Goal: Information Seeking & Learning: Check status

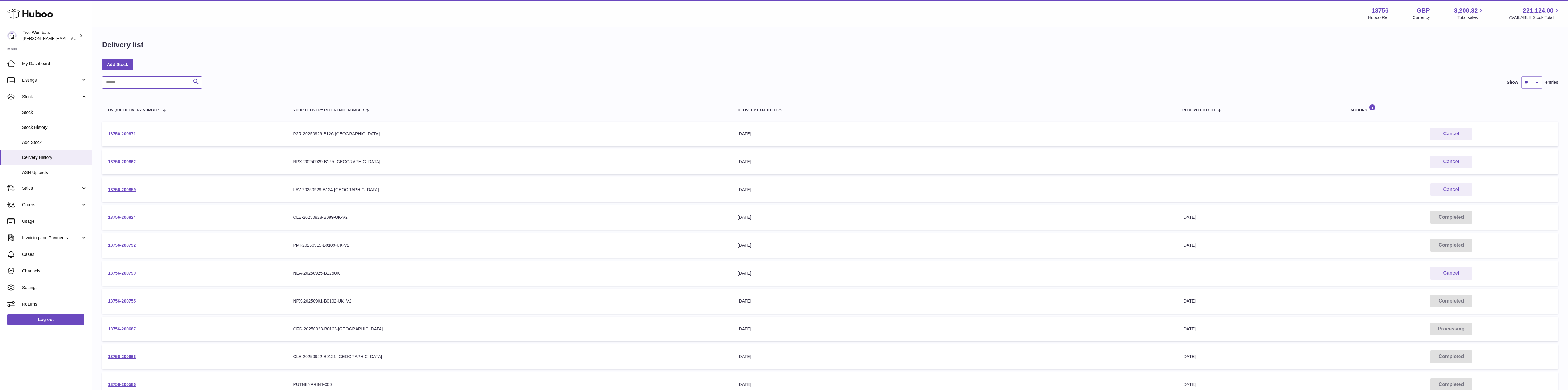
click at [153, 84] on input "text" at bounding box center [152, 82] width 100 height 12
drag, startPoint x: 341, startPoint y: 217, endPoint x: 287, endPoint y: 217, distance: 54.0
click at [287, 217] on td "Your Delivery Reference Number CLE-20250828-B089-UK-V2" at bounding box center [509, 217] width 445 height 25
copy div "CLE-20250828-B089-[GEOGRAPHIC_DATA]"
paste input "********"
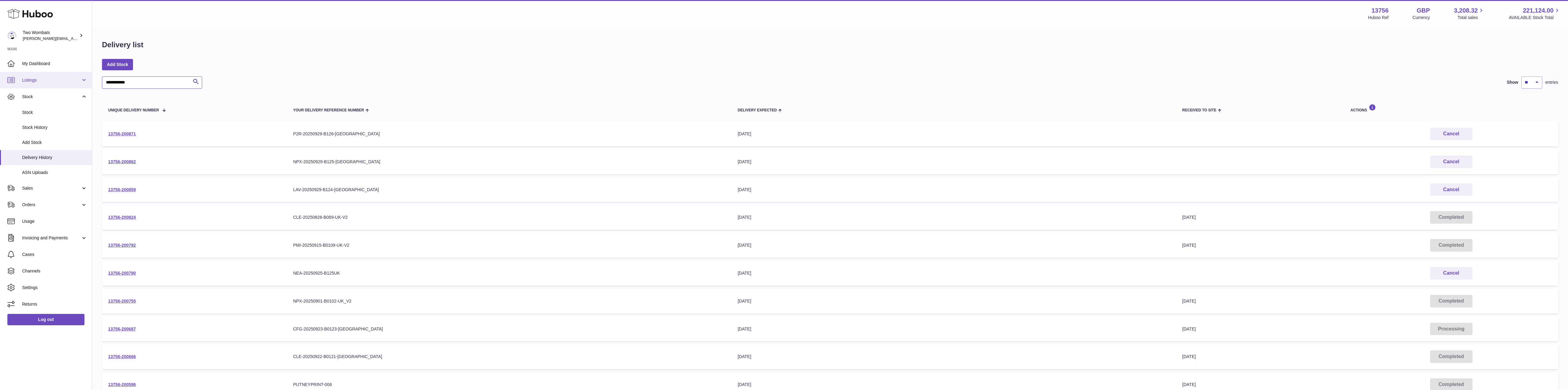
drag, startPoint x: 141, startPoint y: 82, endPoint x: 80, endPoint y: 79, distance: 61.1
click at [80, 79] on div "**********" at bounding box center [784, 232] width 1568 height 464
click at [167, 78] on input "**********" at bounding box center [152, 82] width 100 height 12
type input "**********"
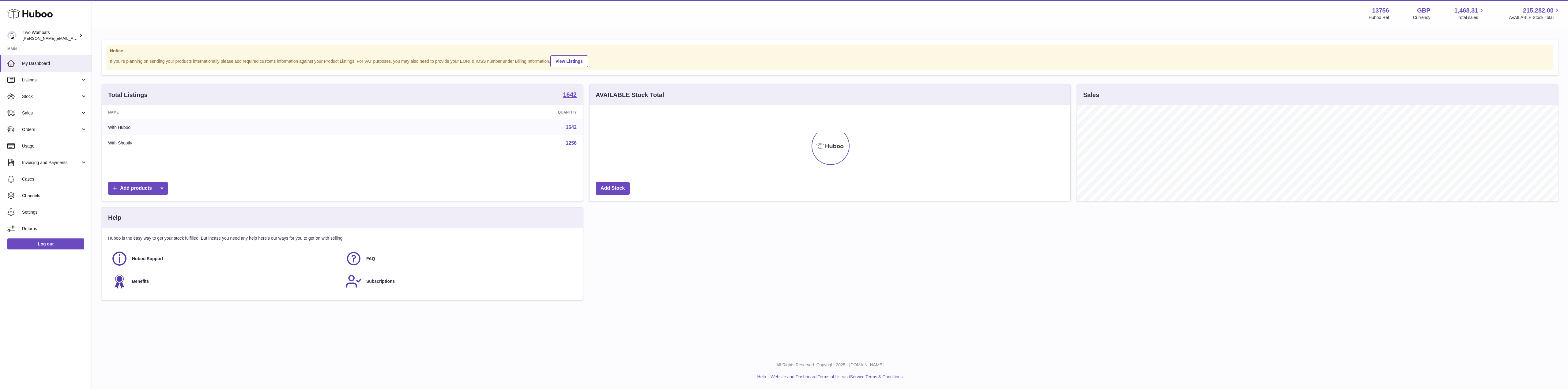
scroll to position [96, 481]
click at [83, 96] on link "Stock" at bounding box center [46, 96] width 91 height 16
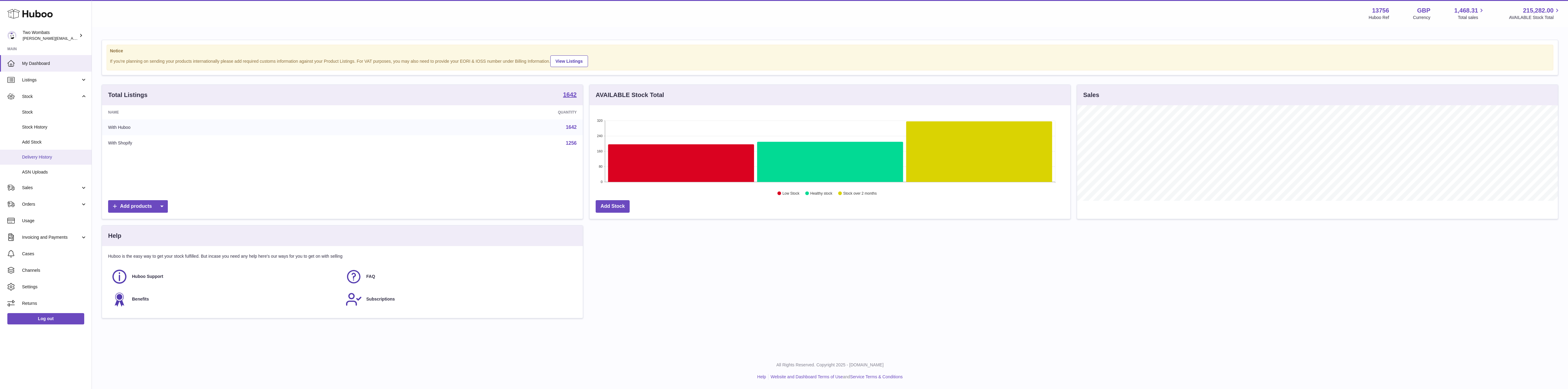
click at [48, 159] on span "Delivery History" at bounding box center [54, 158] width 65 height 6
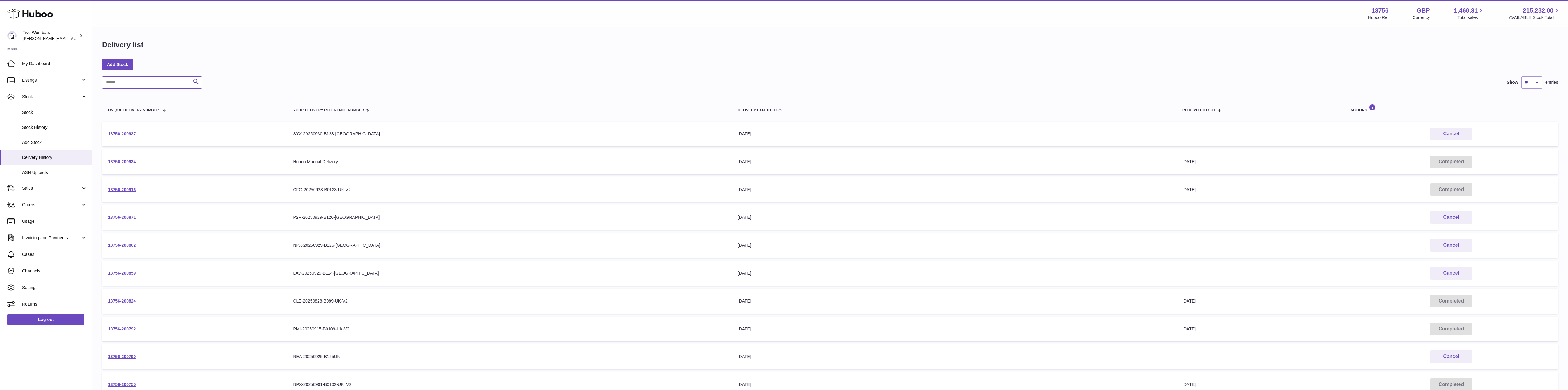
click at [123, 84] on input "text" at bounding box center [152, 82] width 100 height 12
paste input "**********"
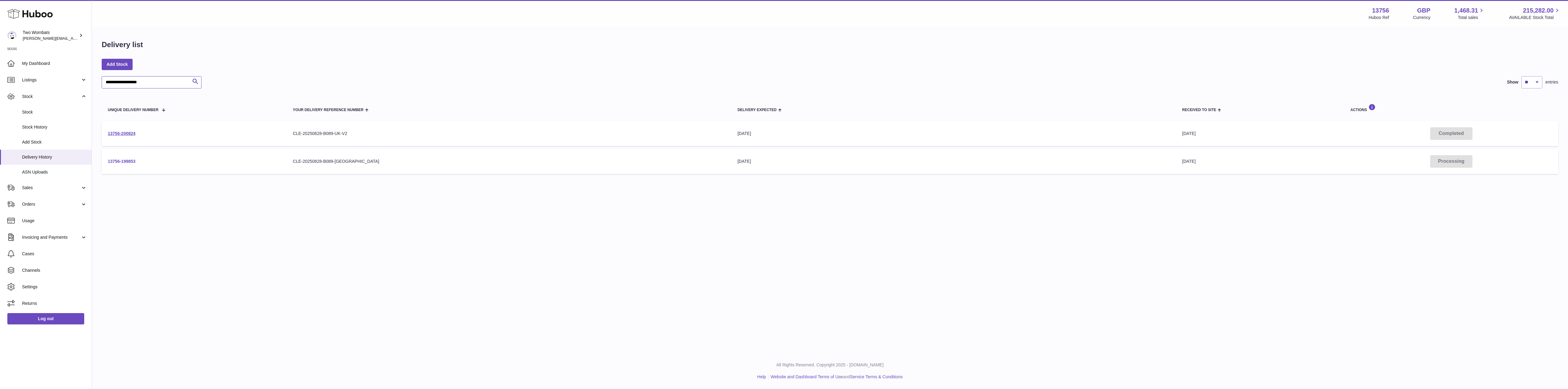
type input "**********"
click at [125, 159] on link "13756-199853" at bounding box center [121, 161] width 27 height 5
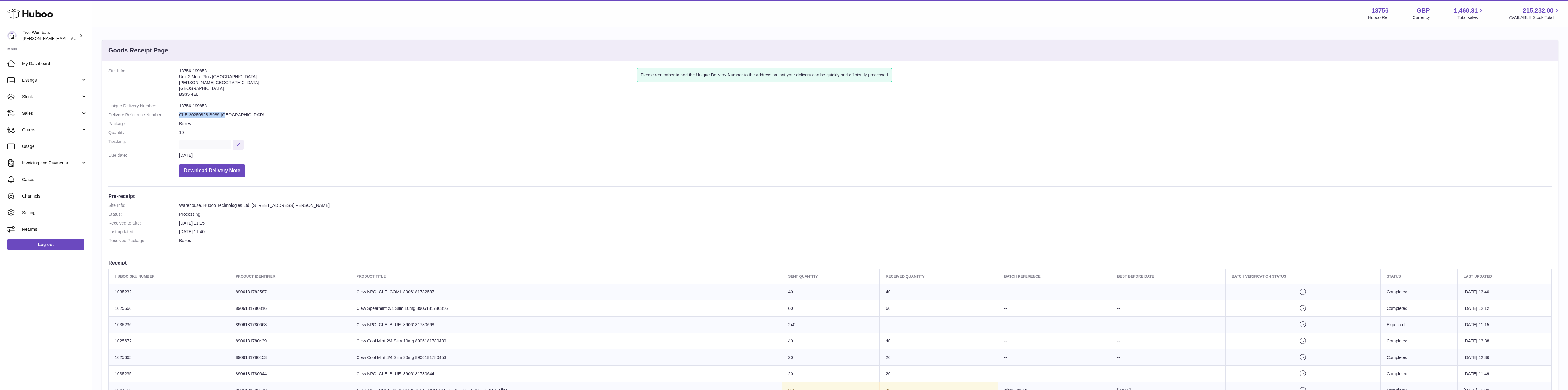
drag, startPoint x: 227, startPoint y: 116, endPoint x: 178, endPoint y: 117, distance: 49.0
click at [178, 117] on dl "Site Info: 13756-199853 Unit 2 More Plus Central Park Hudson Ave Severn Beach B…" at bounding box center [830, 125] width 1443 height 112
copy dl "CLE-20250828-B089-[GEOGRAPHIC_DATA]"
click at [222, 113] on dd "CLE-20250828-B089-[GEOGRAPHIC_DATA]" at bounding box center [865, 115] width 1373 height 6
drag, startPoint x: 227, startPoint y: 114, endPoint x: 179, endPoint y: 116, distance: 48.0
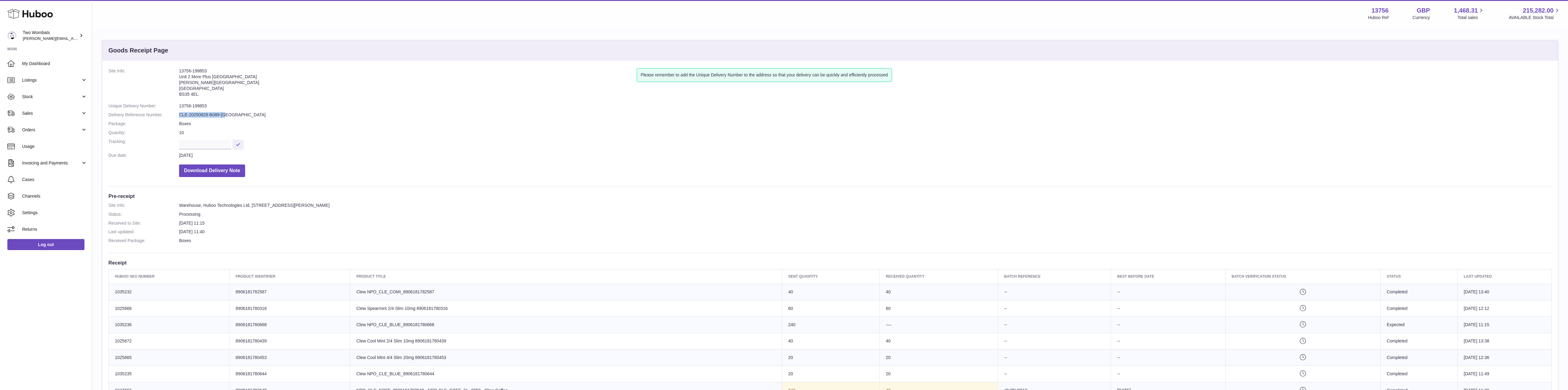
click at [179, 116] on dl "Site Info: 13756-199853 Unit 2 More Plus Central Park Hudson Ave Severn Beach B…" at bounding box center [830, 125] width 1443 height 112
copy dl "CLE-20250828-B089-[GEOGRAPHIC_DATA]"
click at [84, 96] on link "Stock" at bounding box center [46, 96] width 92 height 16
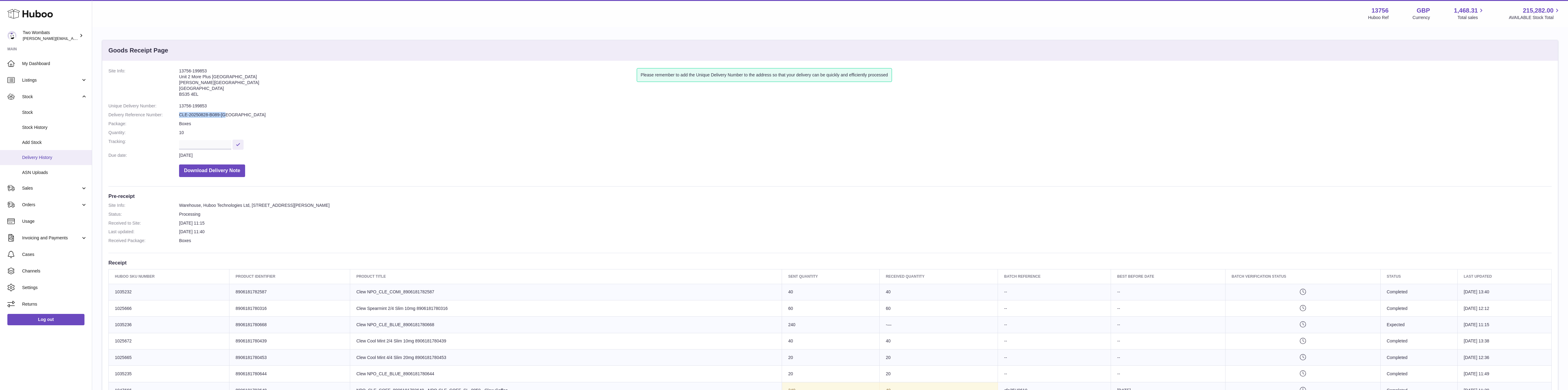
click at [63, 162] on link "Delivery History" at bounding box center [46, 157] width 92 height 15
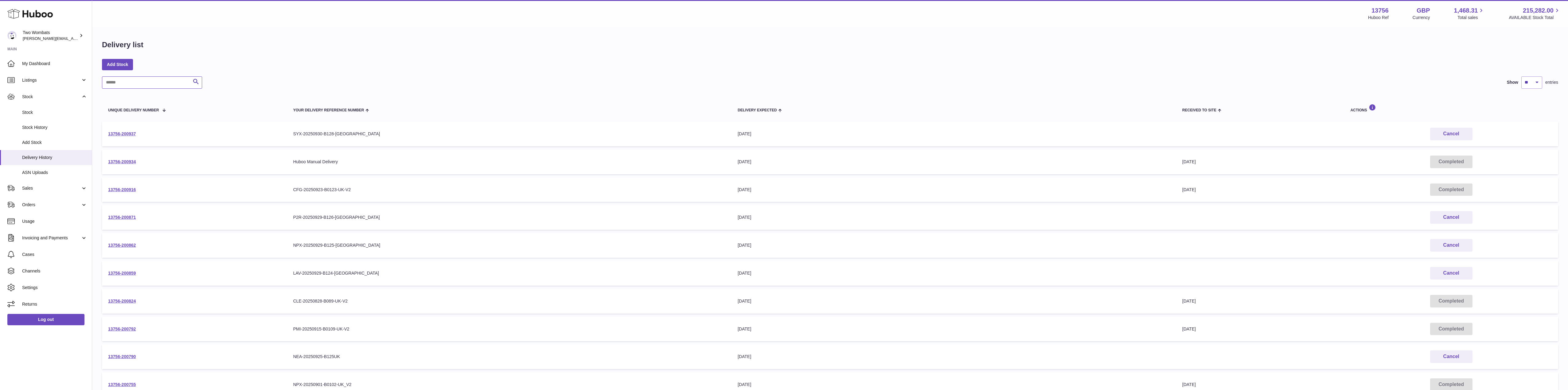
click at [163, 79] on input "text" at bounding box center [152, 82] width 100 height 12
paste input "**********"
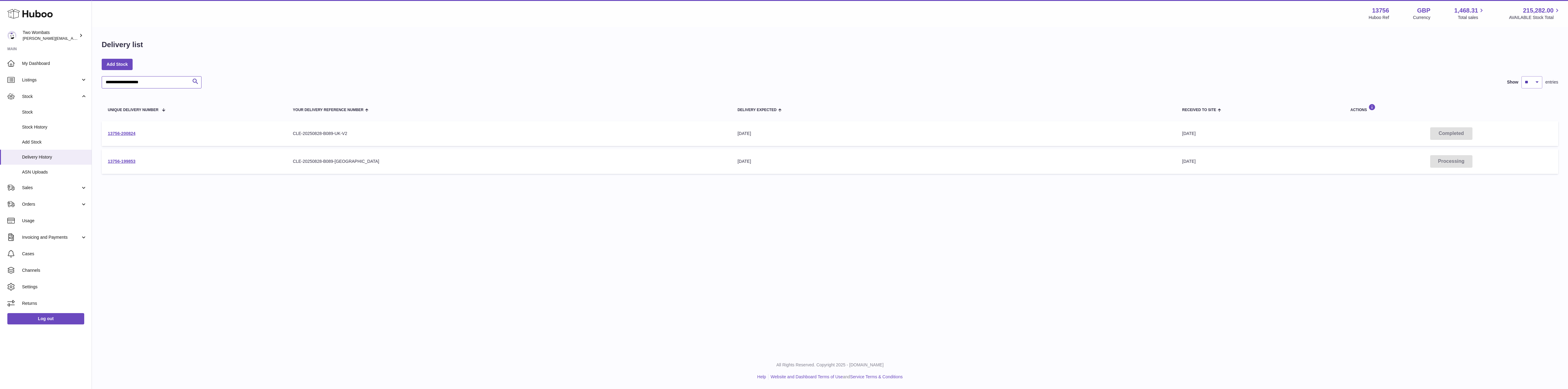
type input "**********"
drag, startPoint x: 347, startPoint y: 132, endPoint x: 295, endPoint y: 134, distance: 52.0
click at [295, 134] on div "CLE-20250828-B089-UK-V2" at bounding box center [509, 134] width 432 height 6
copy div "CLE-20250828-B089-UK-V2"
drag, startPoint x: 140, startPoint y: 161, endPoint x: 108, endPoint y: 163, distance: 32.1
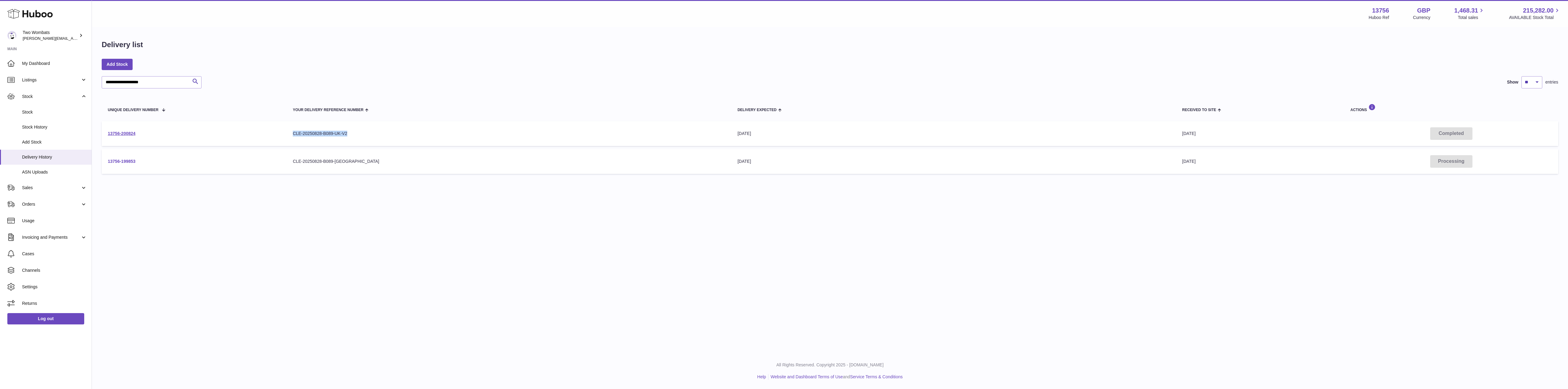
click at [108, 163] on td "13756-199853" at bounding box center [194, 161] width 185 height 25
copy link "13756-199853"
drag, startPoint x: 139, startPoint y: 134, endPoint x: 103, endPoint y: 131, distance: 36.1
click at [103, 131] on td "13756-200824" at bounding box center [194, 133] width 185 height 25
copy link "13756-200824"
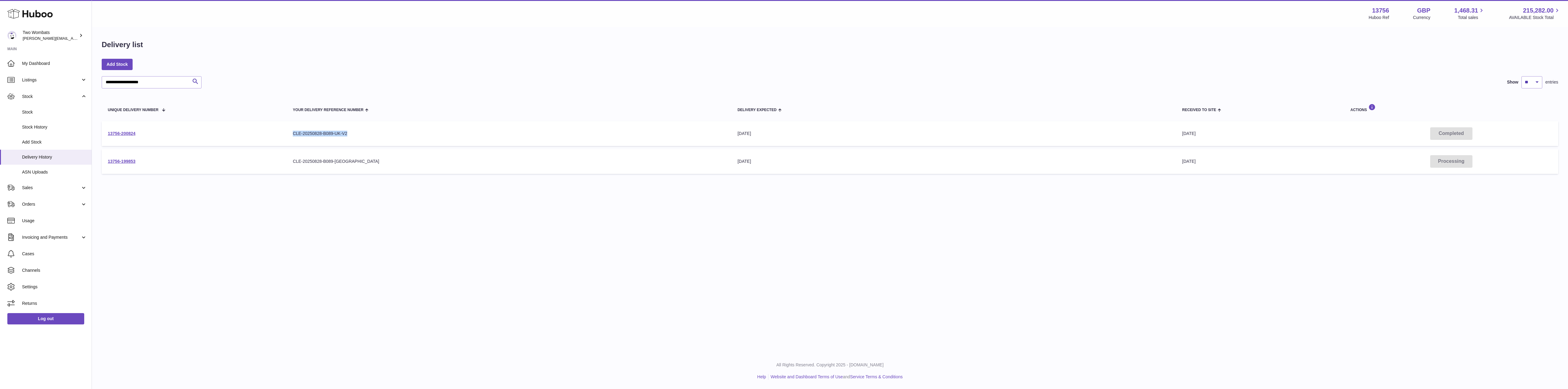
click at [121, 138] on td "13756-200824" at bounding box center [194, 133] width 185 height 25
click at [124, 137] on td "13756-200824" at bounding box center [194, 133] width 185 height 25
click at [127, 134] on link "13756-200824" at bounding box center [121, 133] width 27 height 5
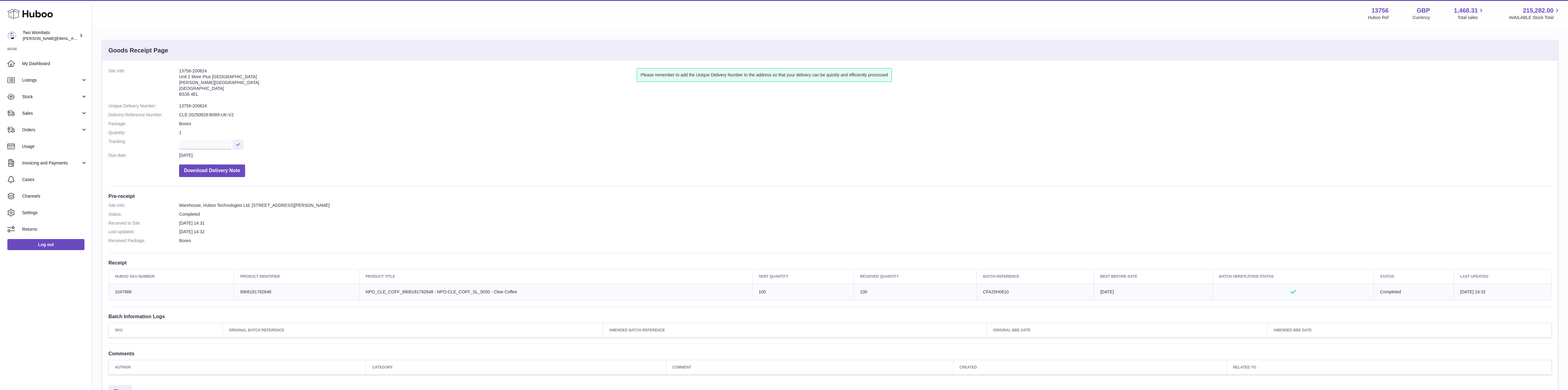
drag, startPoint x: 132, startPoint y: 291, endPoint x: 110, endPoint y: 291, distance: 22.0
click at [110, 291] on td "Huboo SKU Number 1047666" at bounding box center [171, 292] width 125 height 16
copy td "1047666"
click at [65, 98] on span "Stock" at bounding box center [51, 97] width 59 height 6
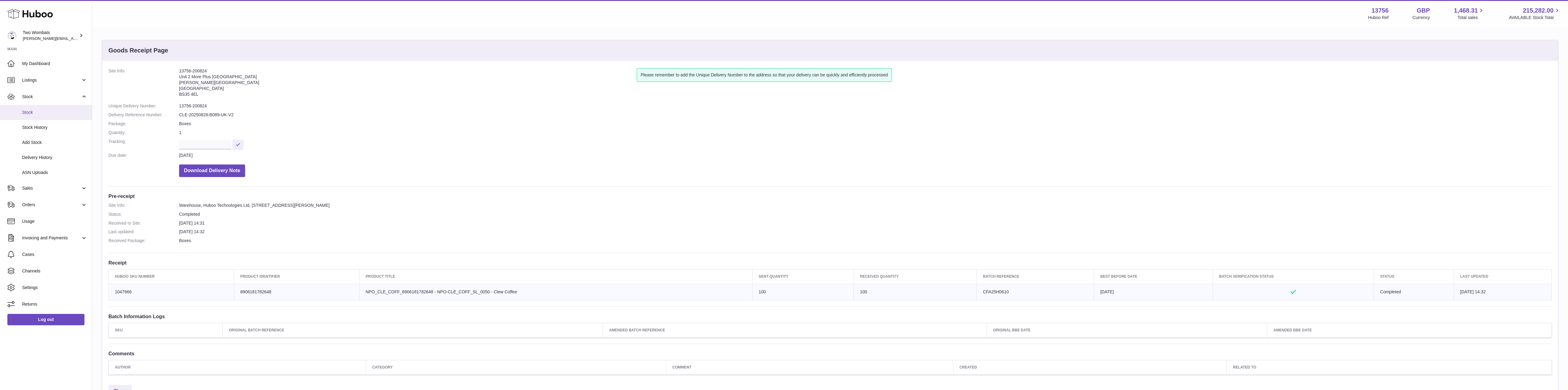
click at [24, 112] on span "Stock" at bounding box center [54, 113] width 65 height 6
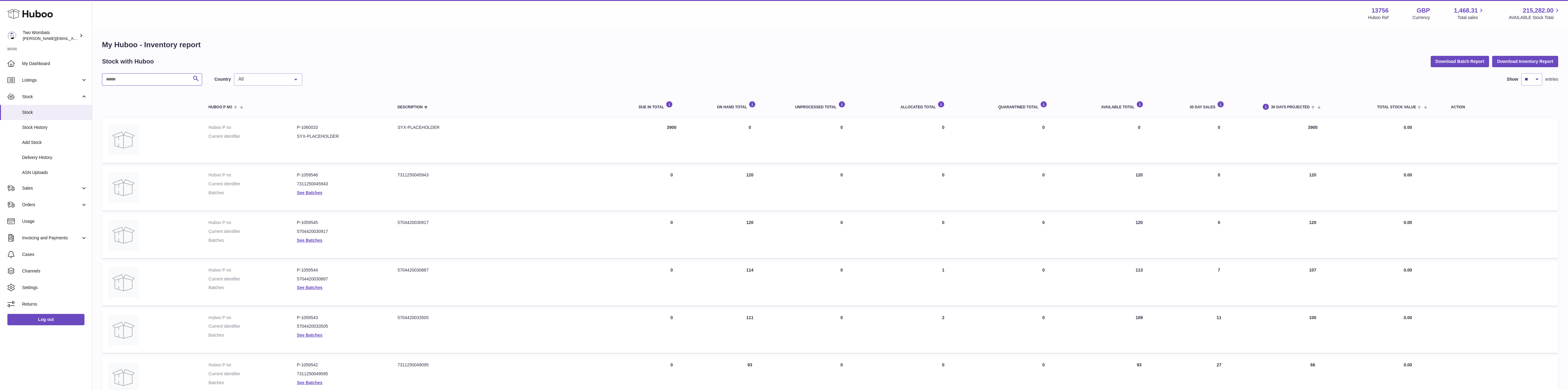
click at [153, 80] on input "text" at bounding box center [152, 79] width 100 height 12
paste input "*******"
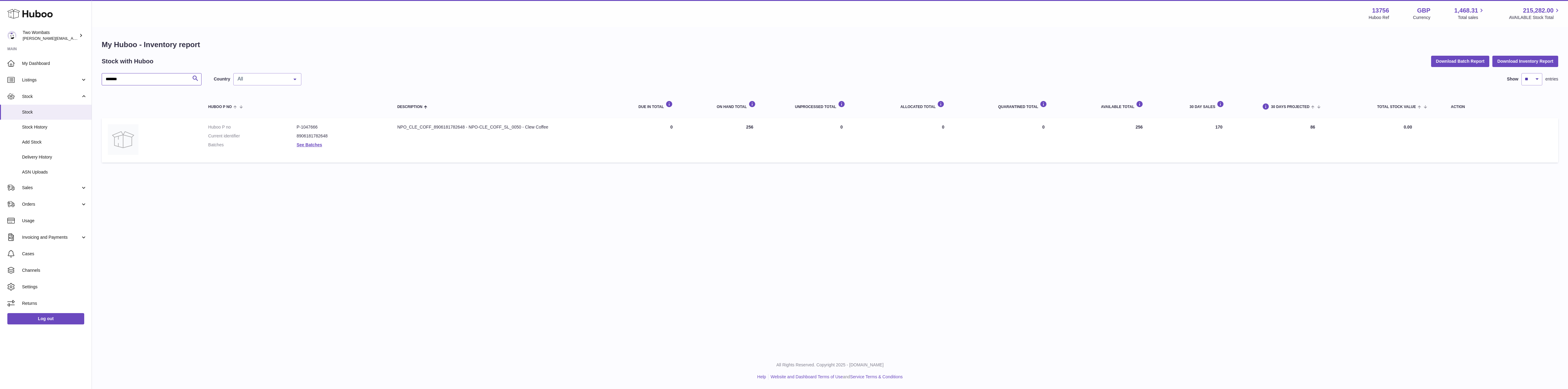
type input "*******"
click at [313, 148] on dl "Huboo P no P-1047666 Current identifier 8906181782648 Batches See Batches" at bounding box center [296, 138] width 177 height 27
click at [312, 145] on link "See Batches" at bounding box center [310, 145] width 26 height 5
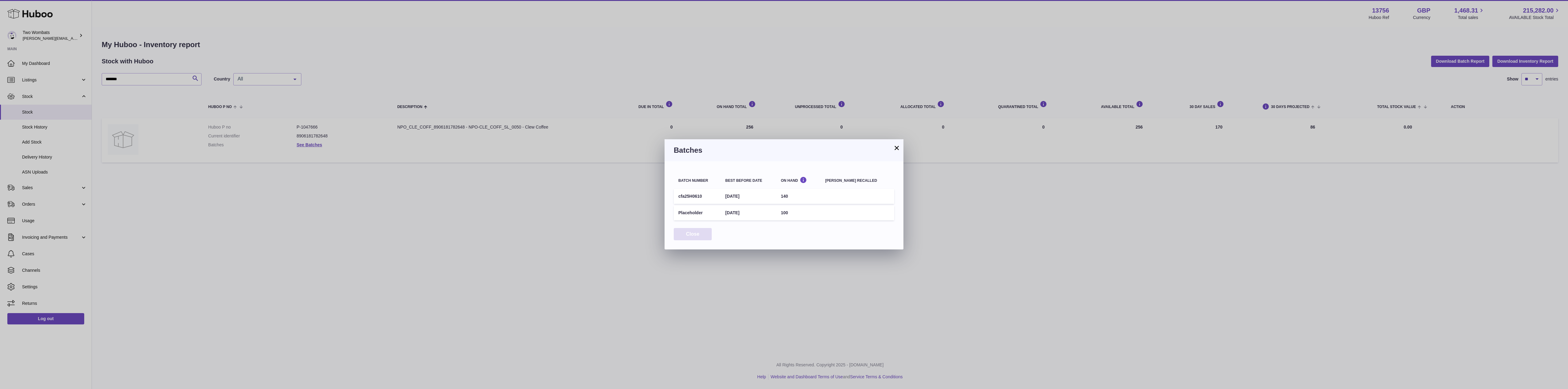
click at [705, 235] on button "Close" at bounding box center [693, 234] width 38 height 13
